Goal: Task Accomplishment & Management: Manage account settings

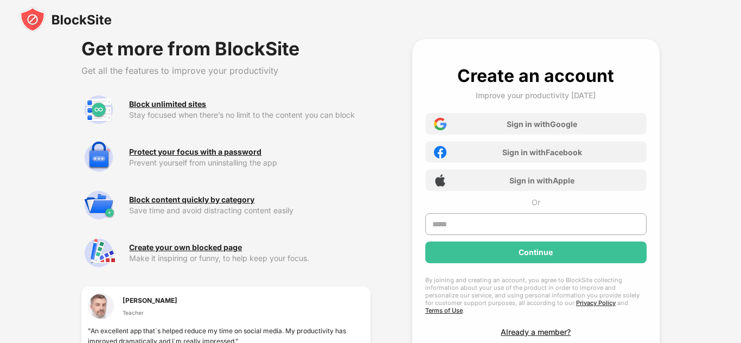
click at [93, 28] on img at bounding box center [66, 20] width 92 height 26
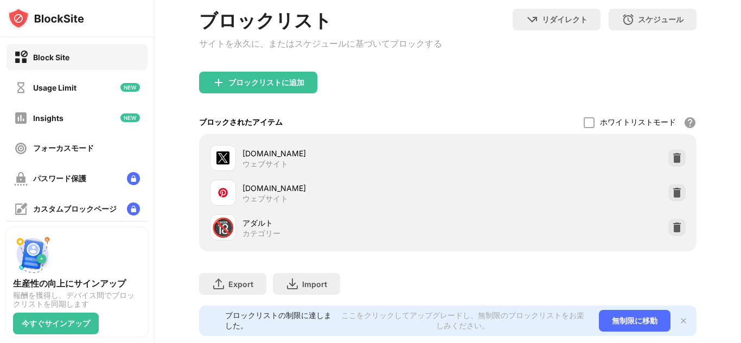
click at [679, 161] on img at bounding box center [677, 157] width 11 height 11
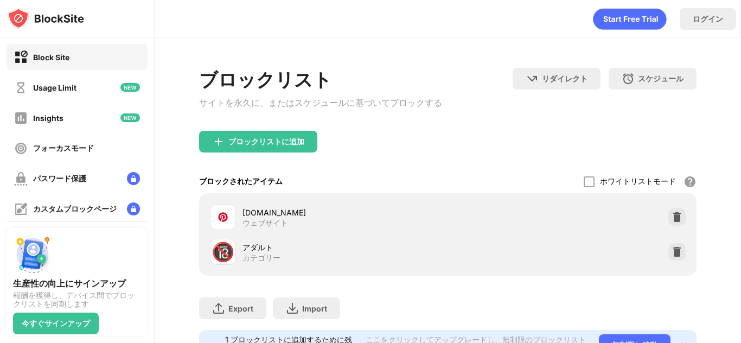
scroll to position [51, 0]
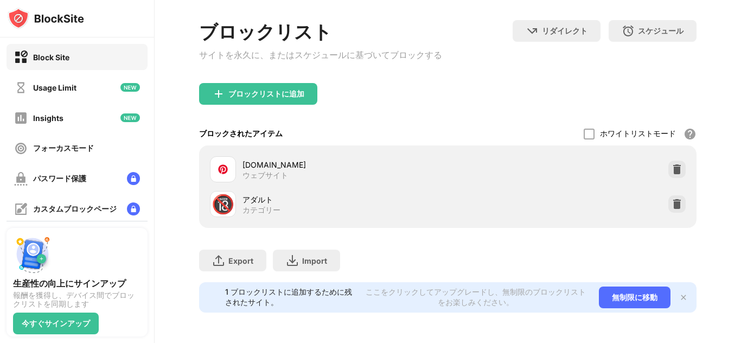
click at [305, 91] on div "ブロックリストに追加" at bounding box center [258, 94] width 118 height 22
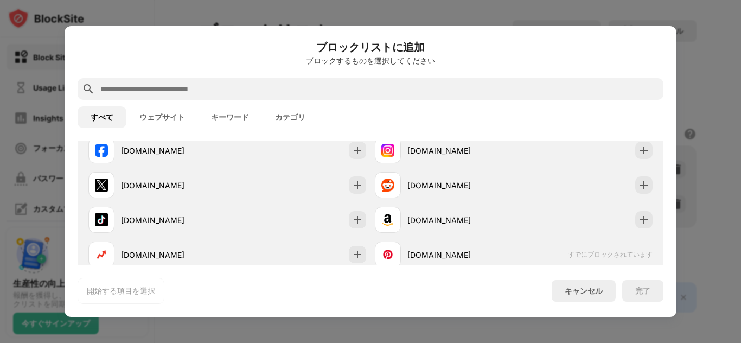
scroll to position [253, 0]
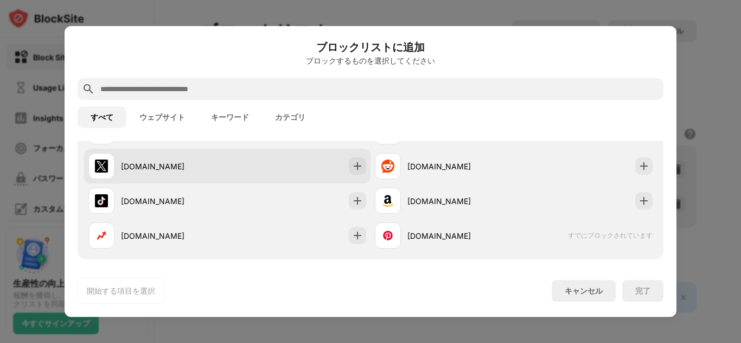
click at [355, 169] on img at bounding box center [357, 166] width 11 height 11
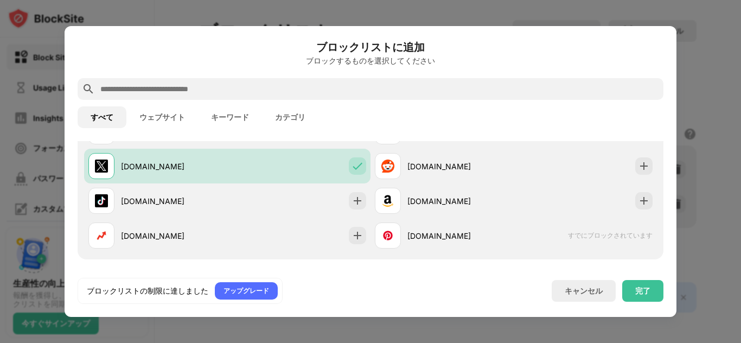
click at [647, 289] on div "完了" at bounding box center [642, 290] width 15 height 9
